Goal: Task Accomplishment & Management: Complete application form

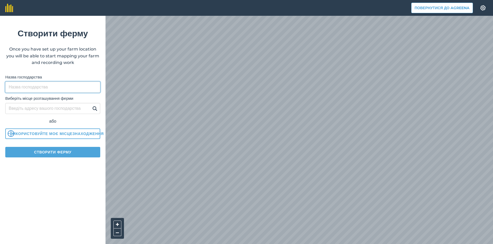
click at [25, 86] on input "Назва господарства" at bounding box center [52, 87] width 95 height 11
type input "ТОВ "Агросервіс"ЛТД"
click at [28, 109] on input "Виберіть місце розташування ферми" at bounding box center [52, 108] width 95 height 11
click at [31, 154] on button "Створити ферму" at bounding box center [52, 152] width 95 height 11
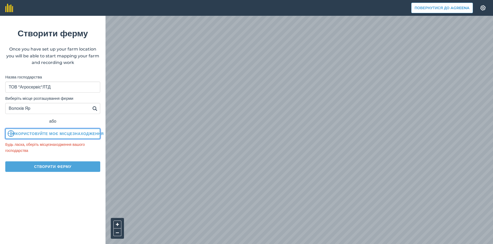
click at [47, 132] on button "Використовуйте моє місцезнаходження" at bounding box center [52, 134] width 95 height 11
click at [75, 119] on div "або" at bounding box center [52, 121] width 95 height 7
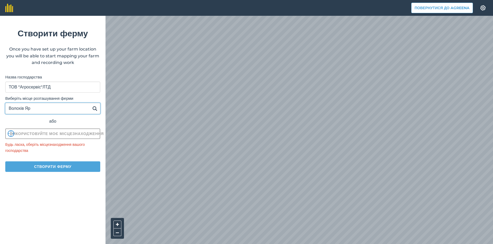
click at [37, 109] on input "Волохів Яр" at bounding box center [52, 108] width 95 height 11
type input "[GEOGRAPHIC_DATA] [GEOGRAPHIC_DATA]"
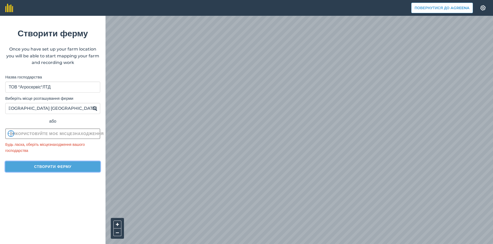
click at [54, 169] on button "Створити ферму" at bounding box center [52, 167] width 95 height 11
click at [95, 109] on img at bounding box center [94, 108] width 5 height 6
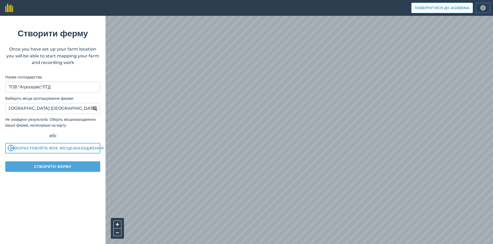
click at [483, 4] on button "Налаштування" at bounding box center [482, 8] width 15 height 11
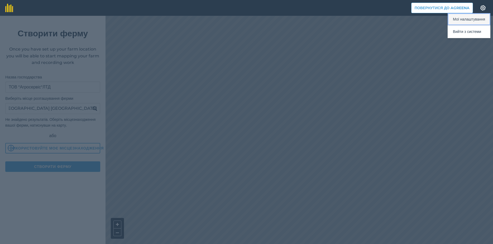
click at [449, 20] on button "Мої налаштування" at bounding box center [468, 19] width 43 height 12
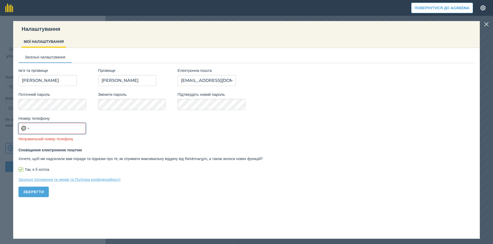
click at [31, 128] on input "Номер телефону" at bounding box center [51, 128] width 67 height 11
type input "0661613127"
click at [29, 193] on button "Зберегти" at bounding box center [33, 192] width 30 height 11
click at [28, 128] on div "Selected country" at bounding box center [29, 128] width 2 height 1
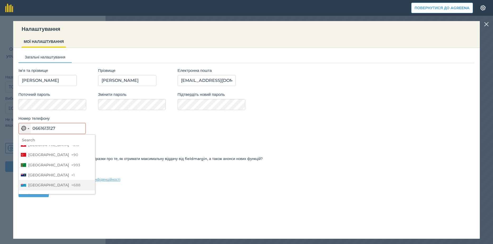
scroll to position [2306, 0]
click at [42, 190] on span "[GEOGRAPHIC_DATA]" at bounding box center [48, 193] width 41 height 6
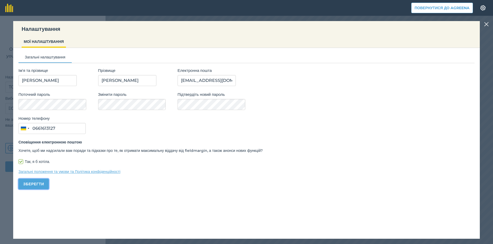
click at [32, 184] on button "Зберегти" at bounding box center [33, 184] width 30 height 11
click at [486, 25] on img at bounding box center [486, 24] width 5 height 6
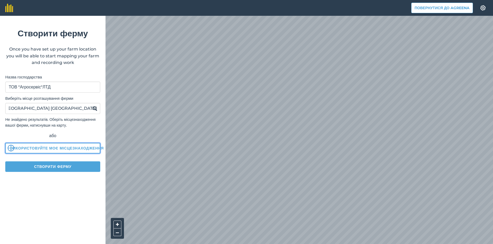
click at [10, 152] on img at bounding box center [11, 148] width 7 height 7
click at [95, 108] on img at bounding box center [94, 108] width 5 height 6
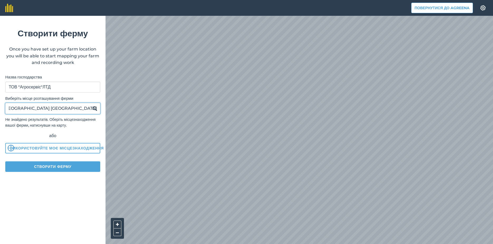
click at [18, 109] on input "[GEOGRAPHIC_DATA] [GEOGRAPHIC_DATA]" at bounding box center [52, 108] width 95 height 11
drag, startPoint x: 7, startPoint y: 108, endPoint x: 105, endPoint y: 116, distance: 97.8
click at [105, 116] on form "Створити ферму Once you have set up your farm location you will be able to star…" at bounding box center [52, 130] width 105 height 229
type input "В"
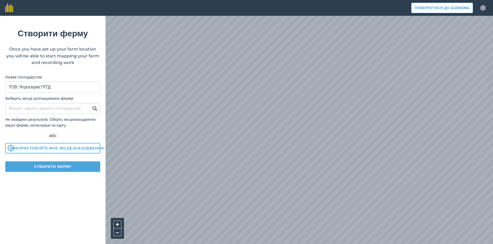
click at [95, 109] on img at bounding box center [94, 108] width 5 height 6
click at [11, 109] on input "Виберіть місце розташування ферми" at bounding box center [52, 108] width 95 height 11
type input "[GEOGRAPHIC_DATA] [GEOGRAPHIC_DATA] село [GEOGRAPHIC_DATA]"
click at [95, 109] on img at bounding box center [94, 108] width 5 height 6
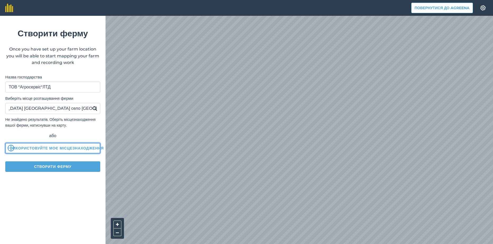
click at [56, 153] on button "Використовуйте моє місцезнаходження" at bounding box center [52, 148] width 95 height 11
click at [8, 7] on img at bounding box center [9, 8] width 8 height 8
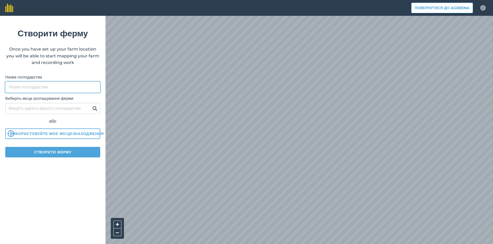
click at [25, 88] on input "Назва господарства" at bounding box center [52, 87] width 95 height 11
click at [61, 89] on input "ТОВ "Агросервіс"ЛТД" at bounding box center [52, 87] width 95 height 11
type input "ТОВ "Агросервіс"ЛТД"
click at [53, 106] on input "Виберіть місце розташування ферми" at bounding box center [52, 108] width 95 height 11
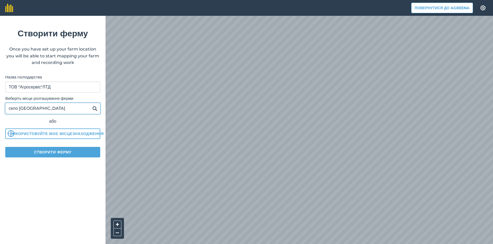
type input "село [GEOGRAPHIC_DATA]"
click at [96, 108] on img at bounding box center [94, 108] width 5 height 6
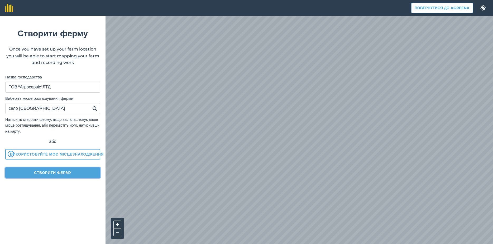
click at [50, 172] on button "Створити ферму" at bounding box center [52, 173] width 95 height 11
